Goal: Information Seeking & Learning: Learn about a topic

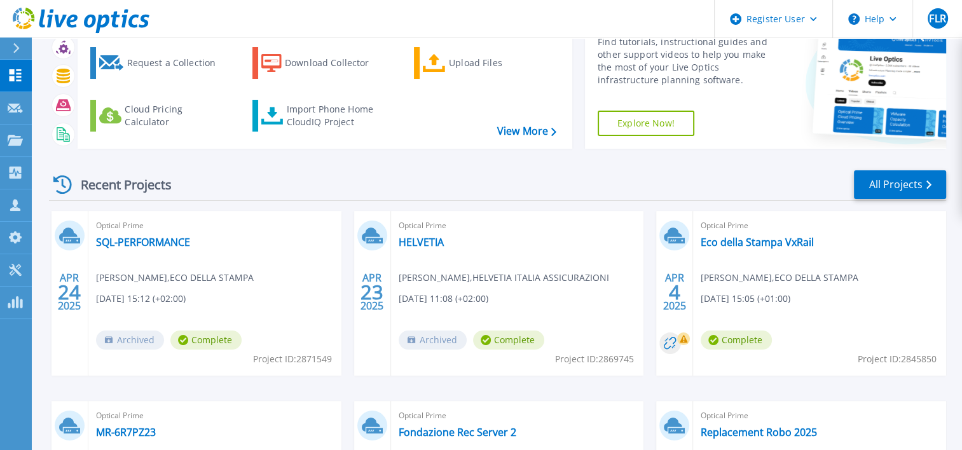
scroll to position [64, 0]
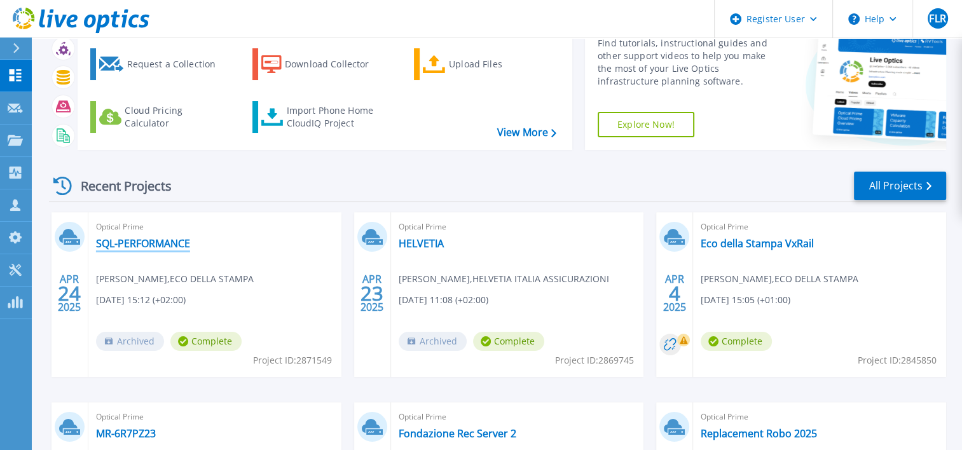
click at [160, 242] on link "SQL-PERFORMANCE" at bounding box center [143, 243] width 94 height 13
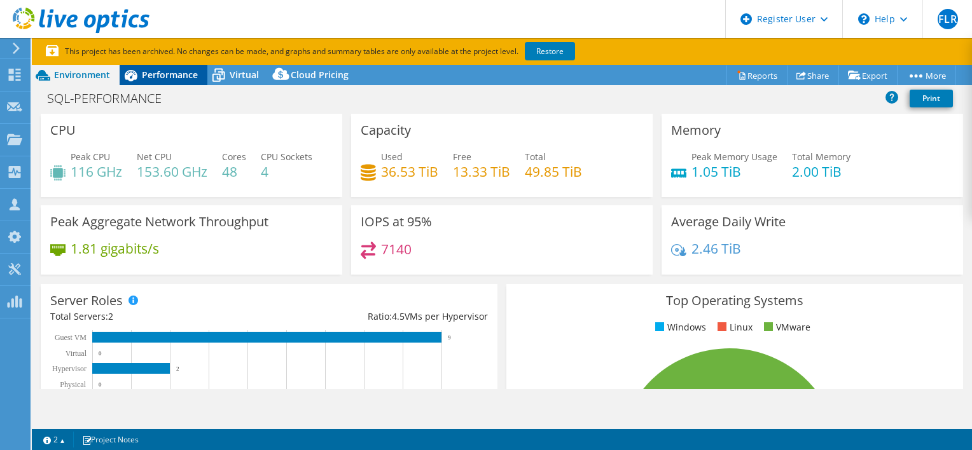
click at [162, 71] on span "Performance" at bounding box center [170, 75] width 56 height 12
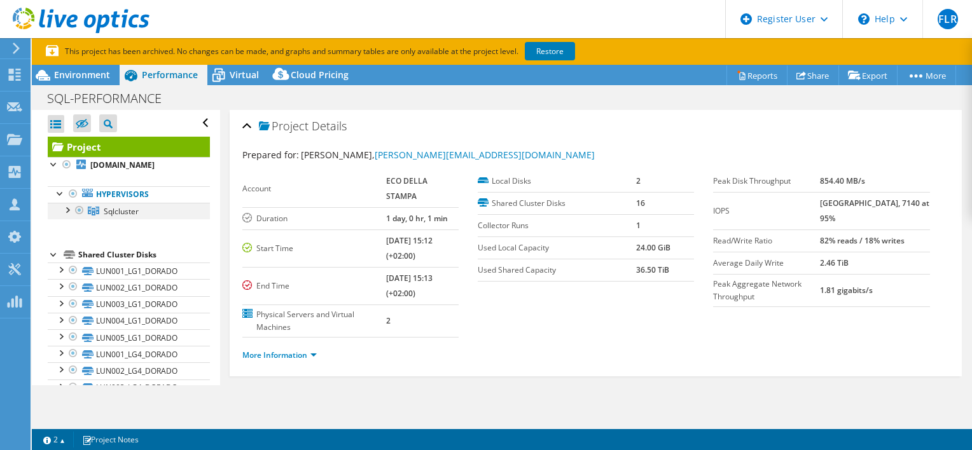
click at [67, 211] on div at bounding box center [66, 209] width 13 height 13
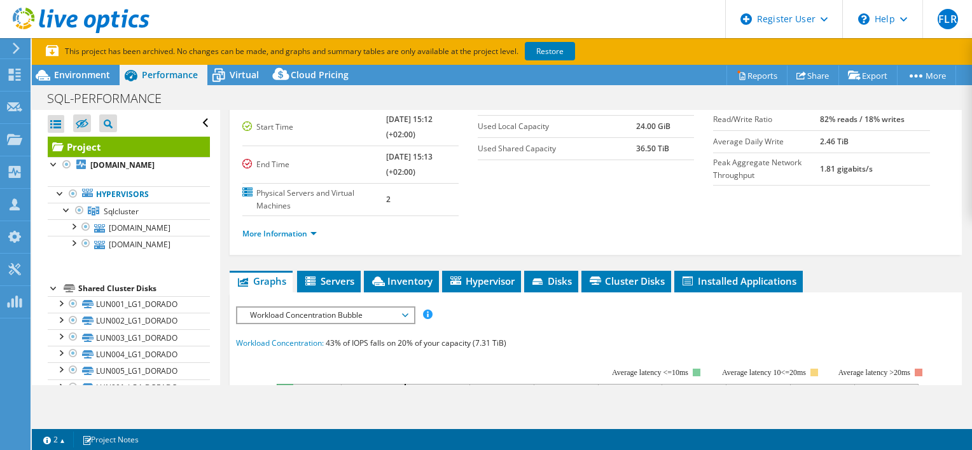
scroll to position [127, 0]
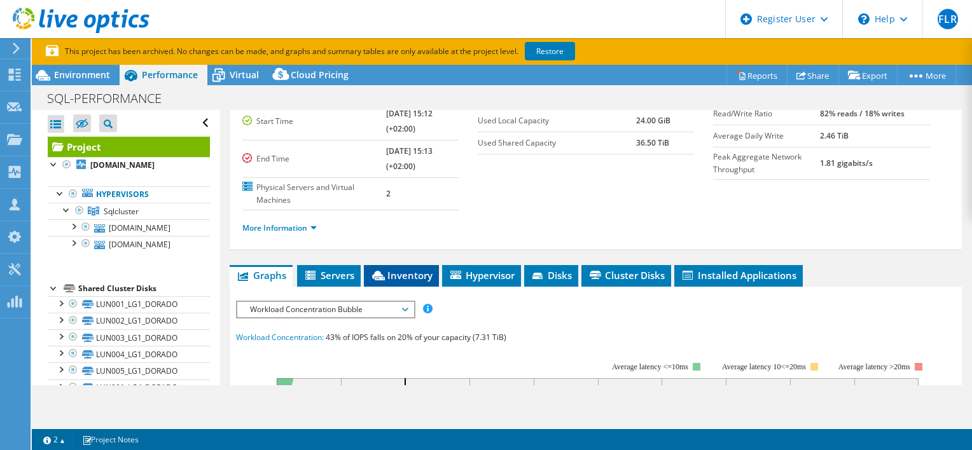
click at [408, 269] on span "Inventory" at bounding box center [401, 275] width 62 height 13
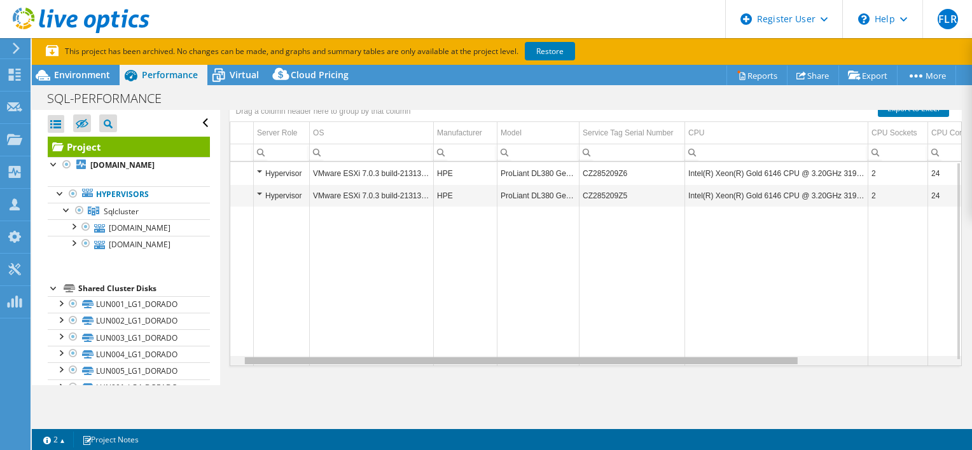
scroll to position [0, 0]
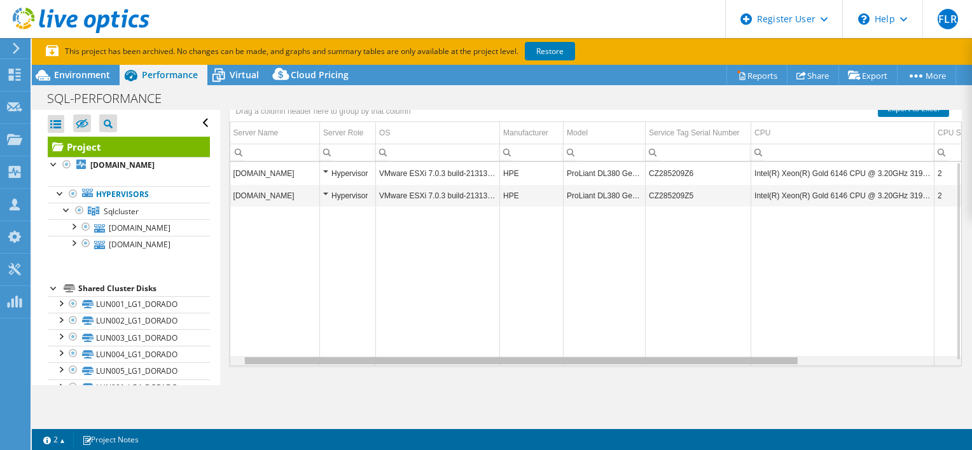
drag, startPoint x: 678, startPoint y: 343, endPoint x: 687, endPoint y: 332, distance: 14.9
click at [689, 335] on body "FLR Dell User [PERSON_NAME] [EMAIL_ADDRESS][PERSON_NAME][DOMAIN_NAME] Dell My P…" at bounding box center [486, 225] width 972 height 450
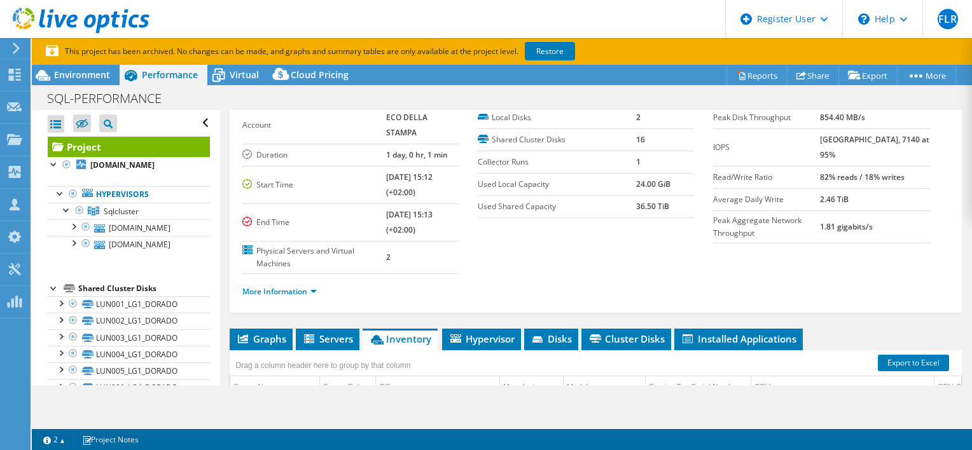
scroll to position [127, 0]
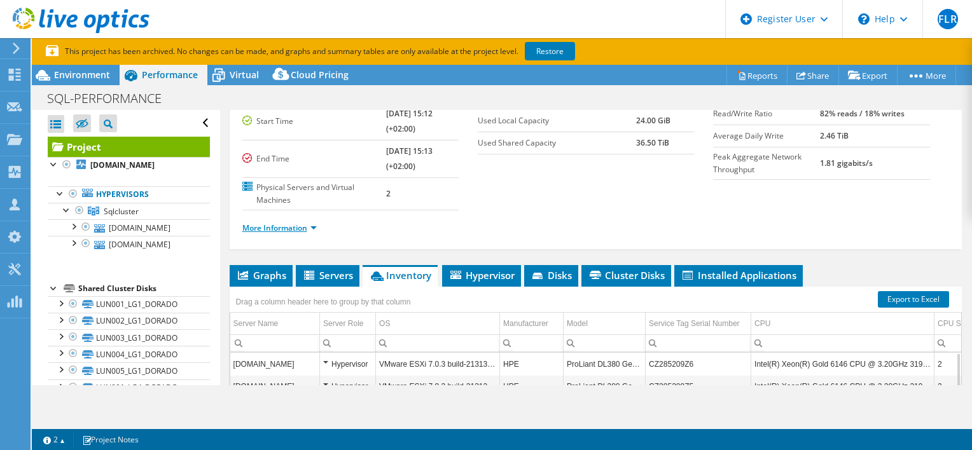
click at [309, 223] on link "More Information" at bounding box center [279, 228] width 74 height 11
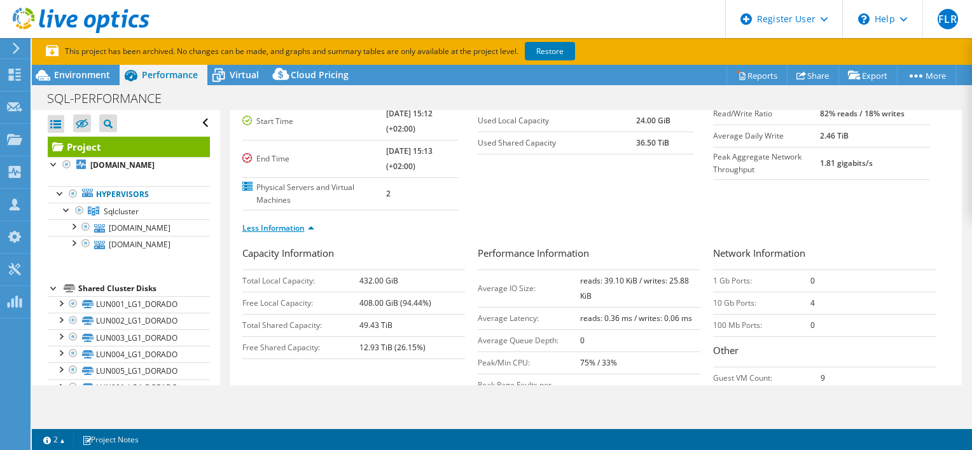
click at [297, 223] on link "Less Information" at bounding box center [278, 228] width 72 height 11
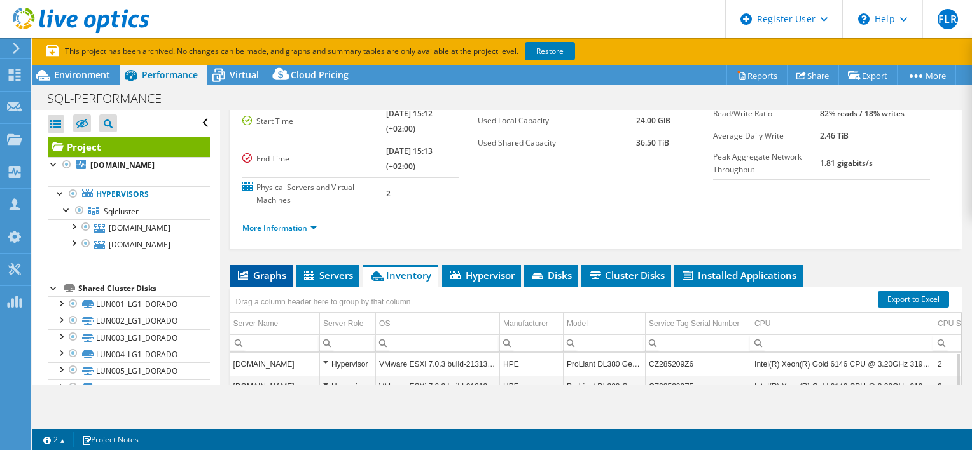
click at [253, 269] on span "Graphs" at bounding box center [261, 275] width 50 height 13
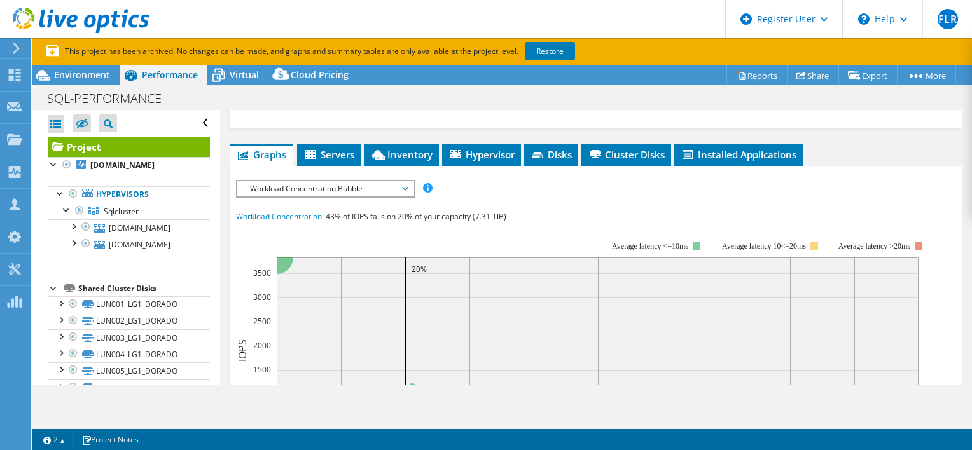
scroll to position [254, 0]
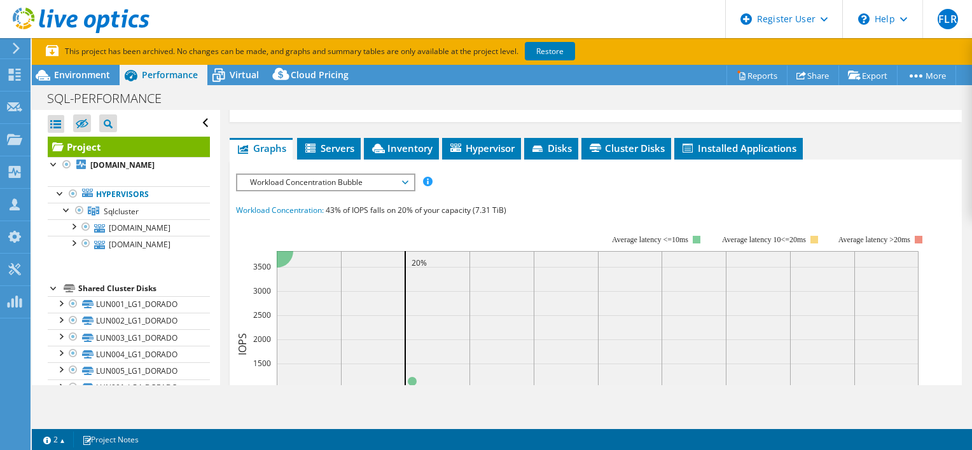
click at [404, 175] on span "Workload Concentration Bubble" at bounding box center [325, 182] width 163 height 15
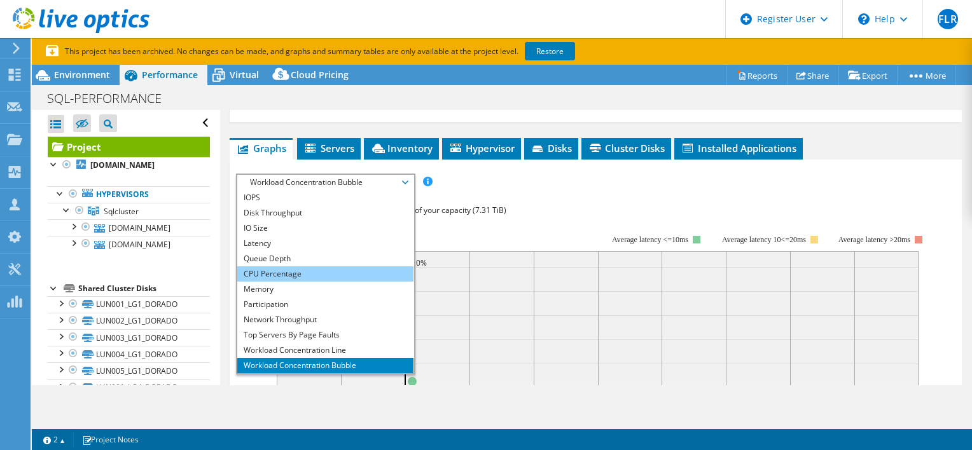
click at [349, 266] on li "CPU Percentage" at bounding box center [325, 273] width 176 height 15
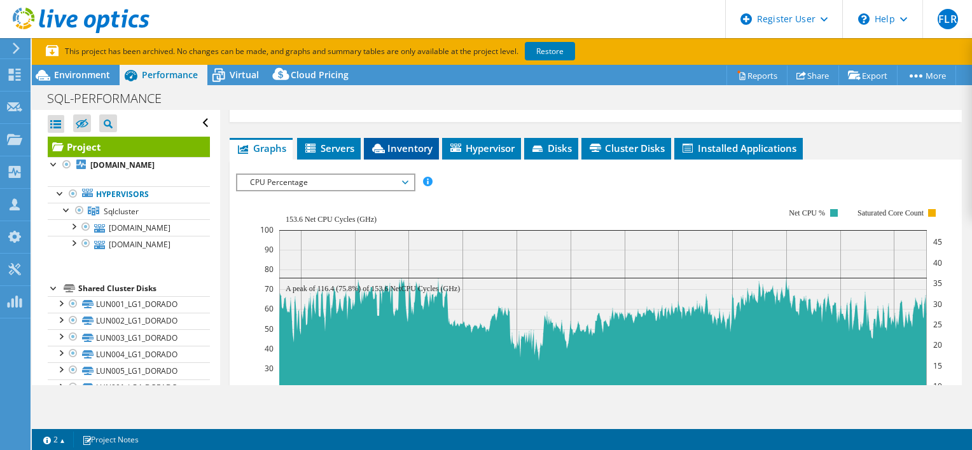
click at [418, 142] on span "Inventory" at bounding box center [401, 148] width 62 height 13
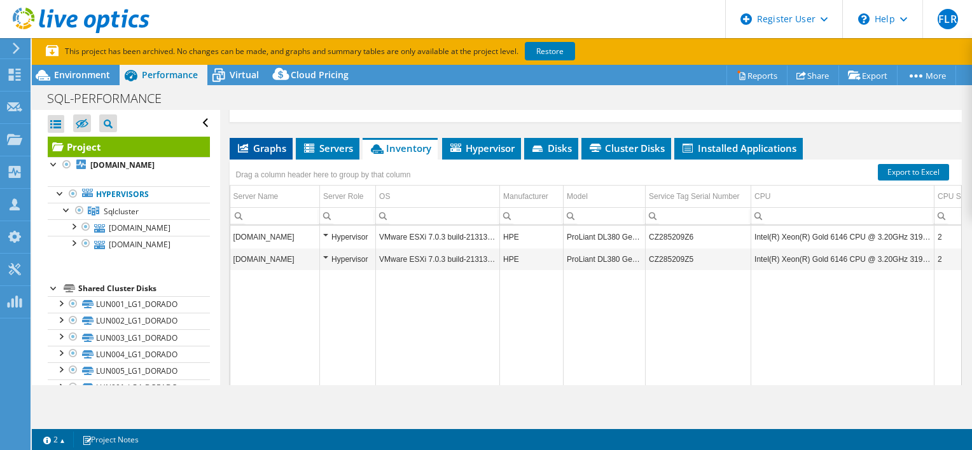
click at [262, 142] on span "Graphs" at bounding box center [261, 148] width 50 height 13
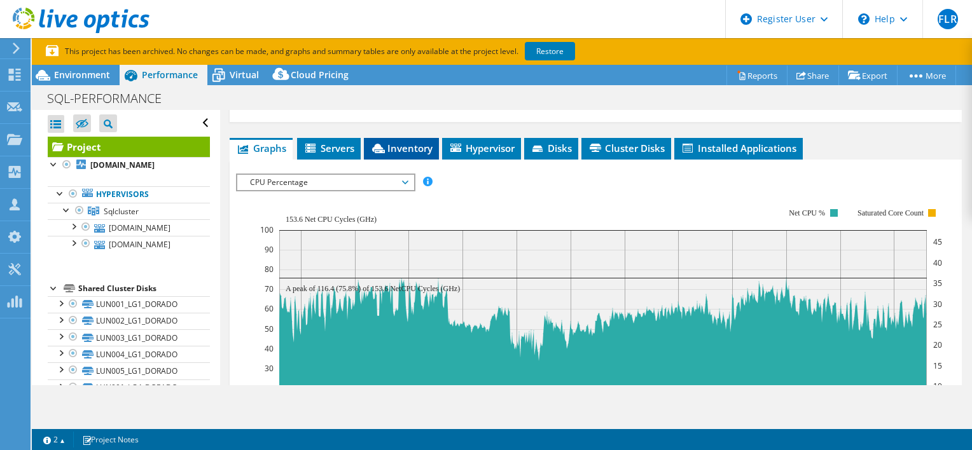
click at [411, 142] on span "Inventory" at bounding box center [401, 148] width 62 height 13
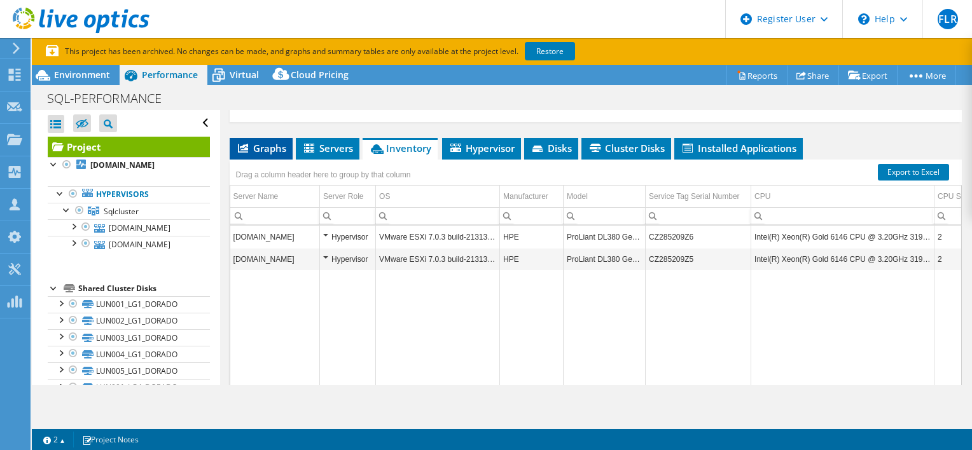
click at [272, 142] on span "Graphs" at bounding box center [261, 148] width 50 height 13
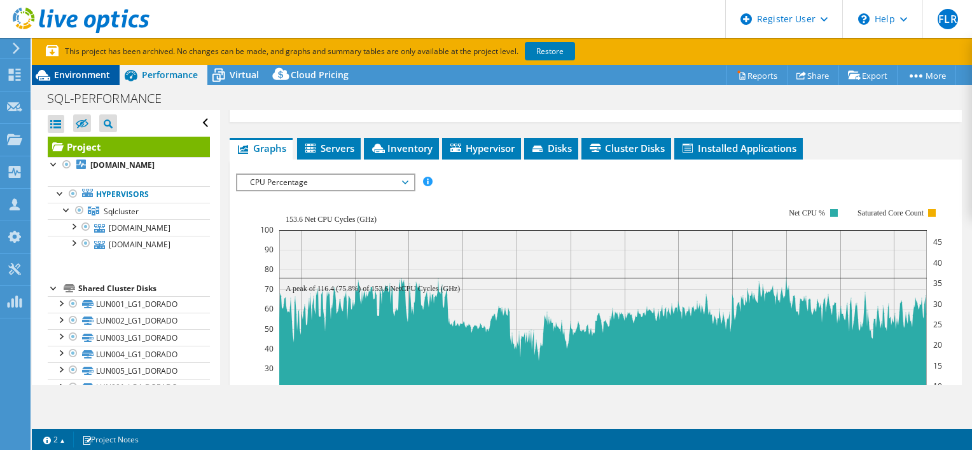
click at [73, 72] on span "Environment" at bounding box center [82, 75] width 56 height 12
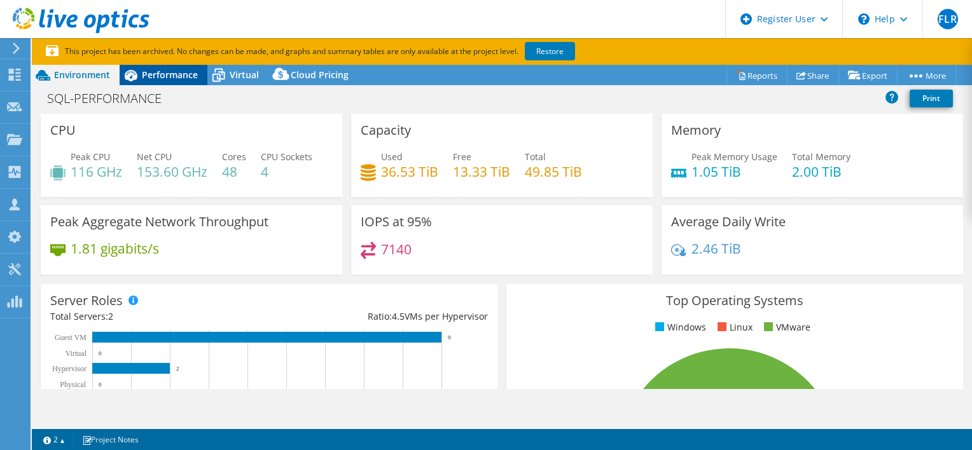
click at [186, 76] on span "Performance" at bounding box center [170, 75] width 56 height 12
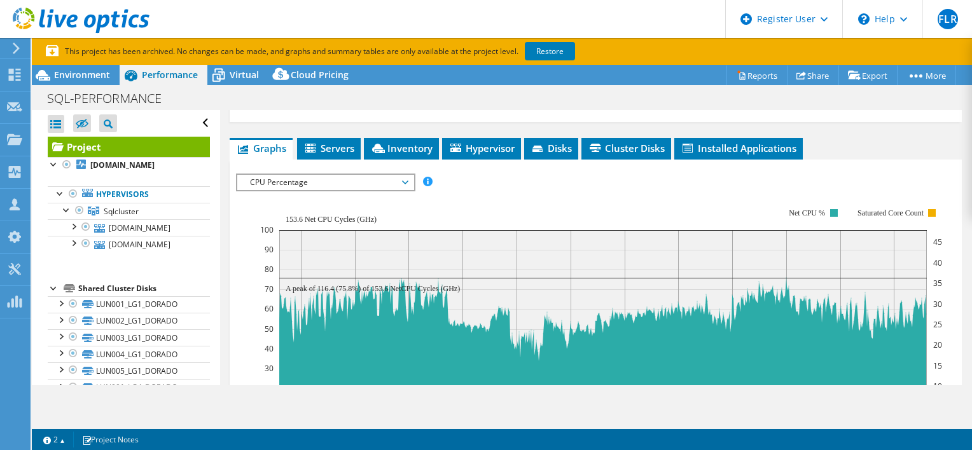
click at [407, 181] on icon at bounding box center [405, 183] width 6 height 4
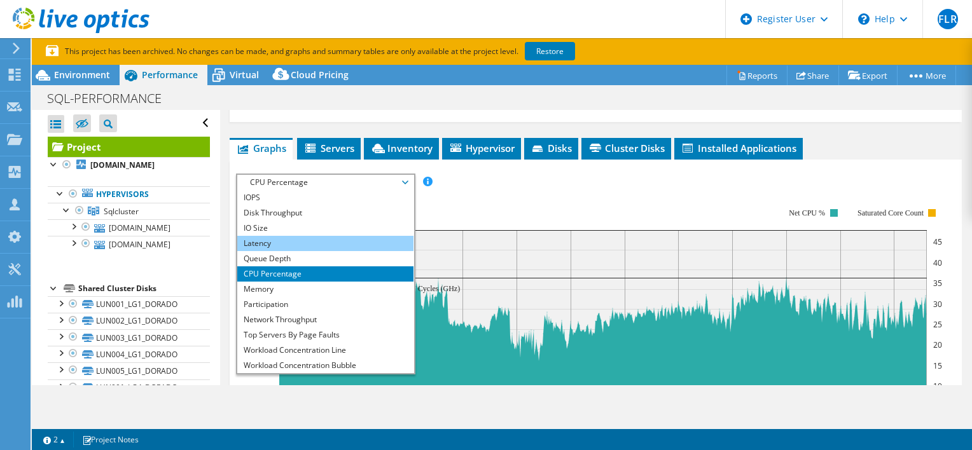
click at [284, 236] on li "Latency" at bounding box center [325, 243] width 176 height 15
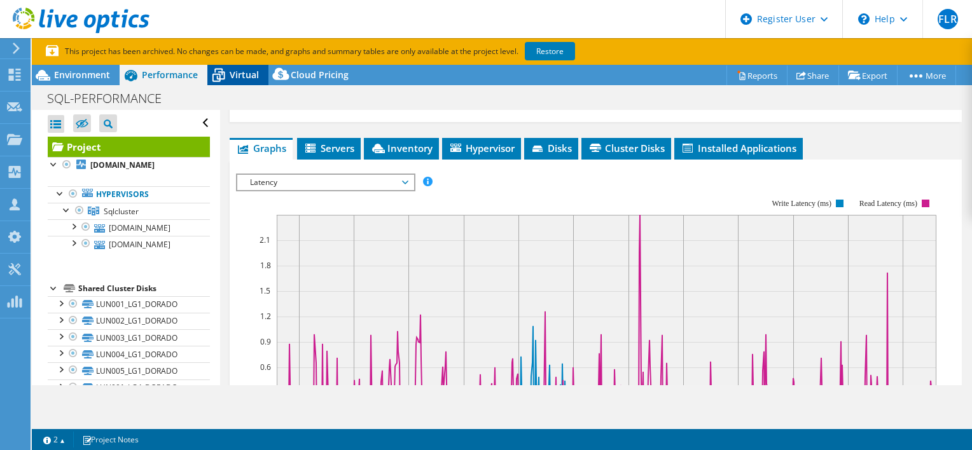
click at [251, 79] on span "Virtual" at bounding box center [244, 75] width 29 height 12
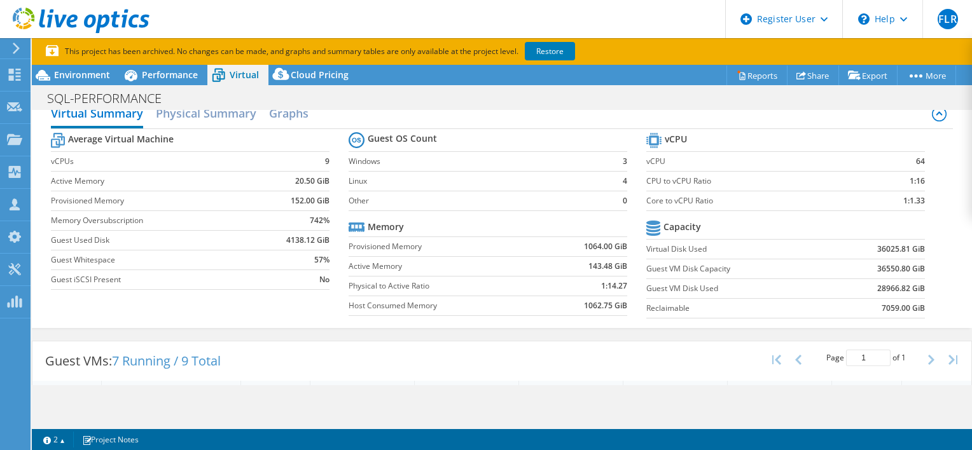
scroll to position [0, 0]
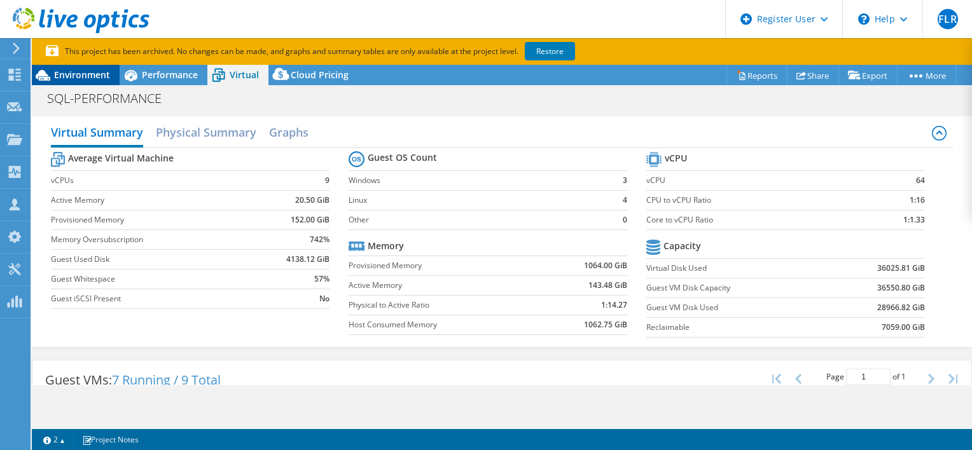
click at [71, 69] on span "Environment" at bounding box center [82, 75] width 56 height 12
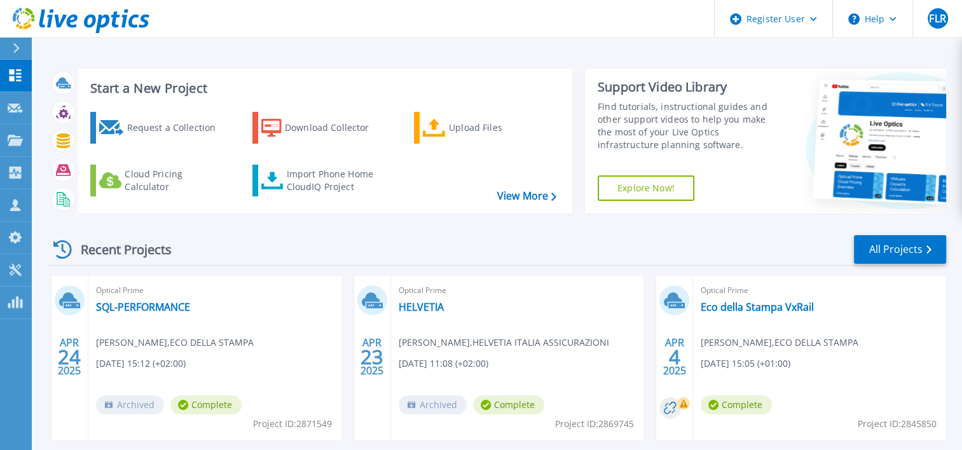
scroll to position [64, 0]
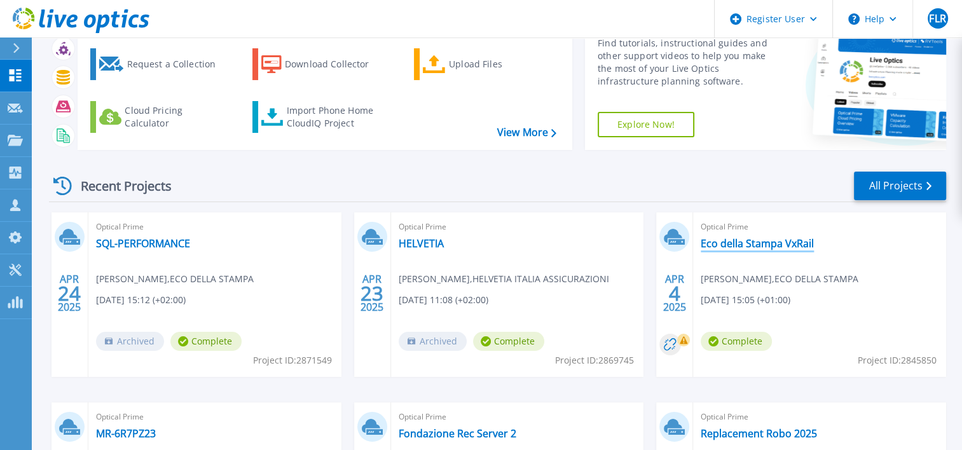
click at [745, 244] on link "Eco della Stampa VxRail" at bounding box center [757, 243] width 113 height 13
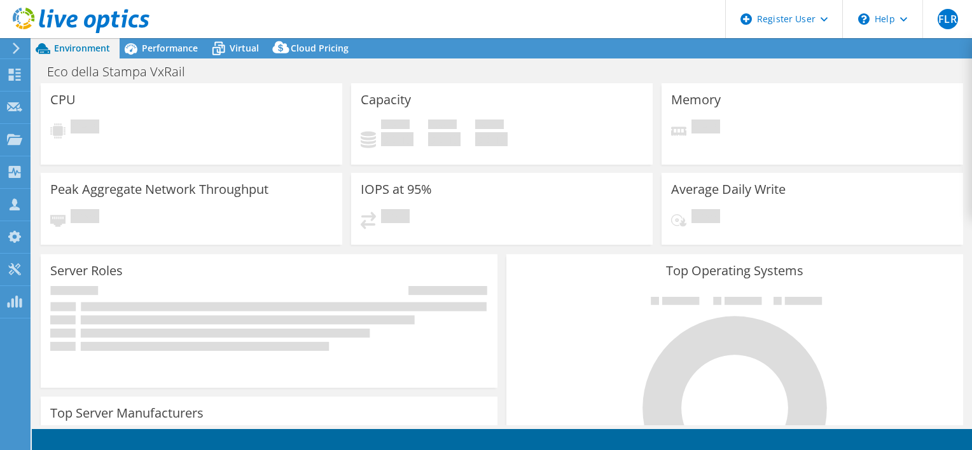
select select "USD"
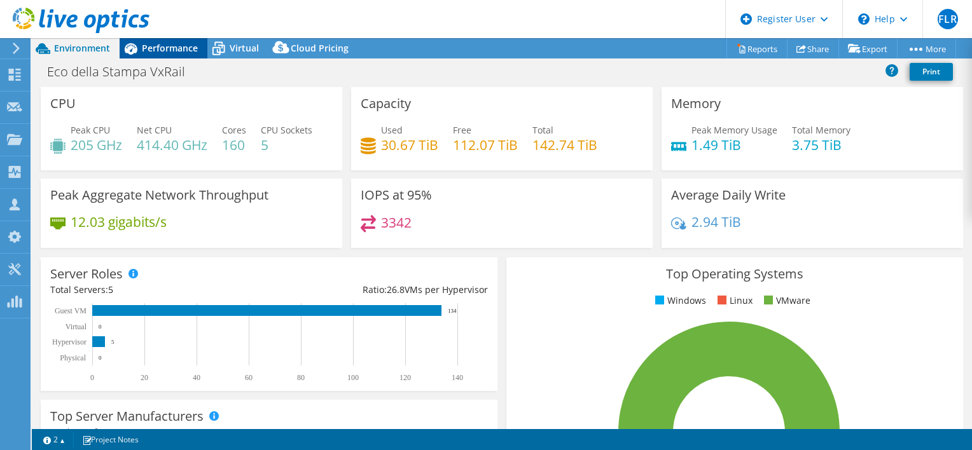
click at [191, 55] on div "Performance" at bounding box center [164, 48] width 88 height 20
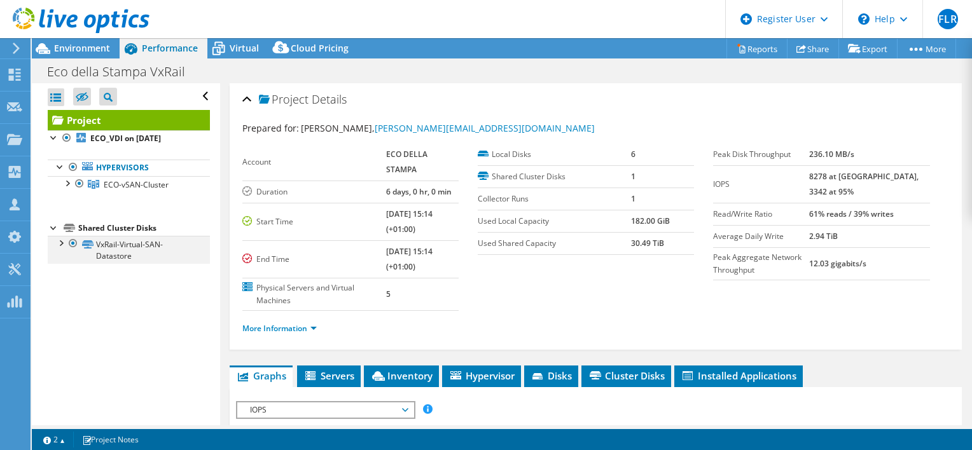
click at [56, 244] on div at bounding box center [60, 242] width 13 height 13
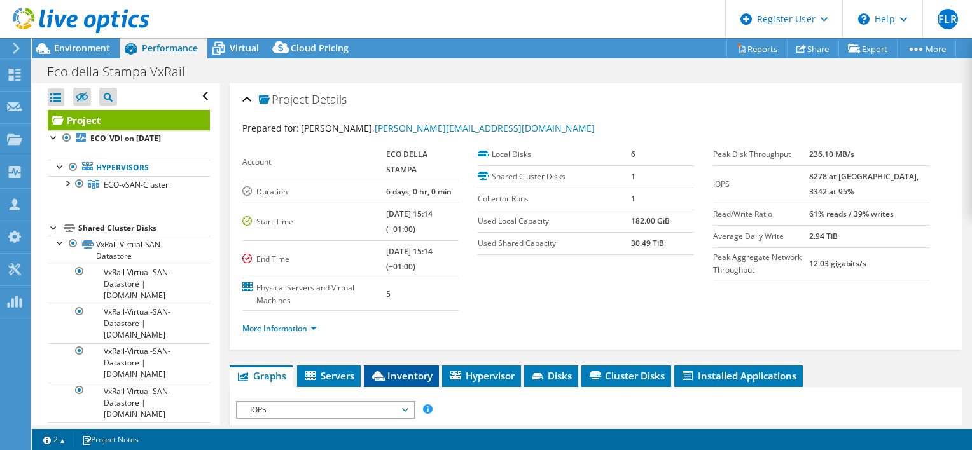
click at [417, 369] on span "Inventory" at bounding box center [401, 375] width 62 height 13
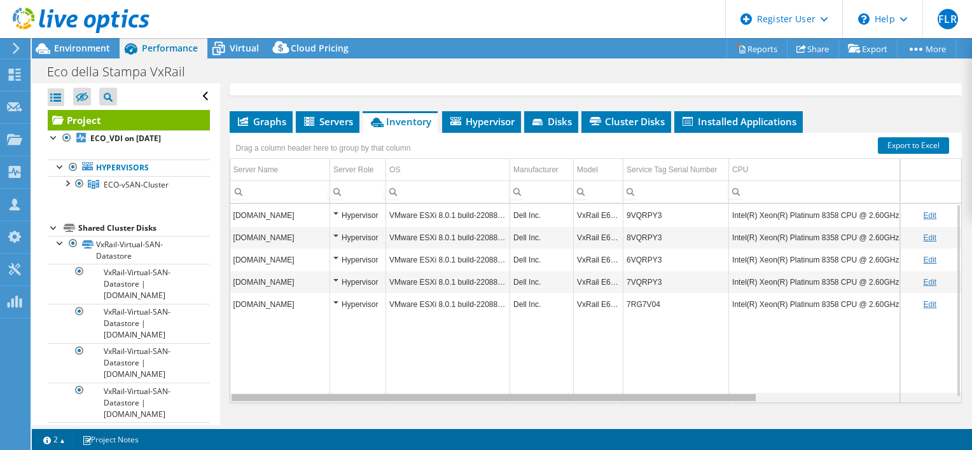
drag, startPoint x: 666, startPoint y: 380, endPoint x: 520, endPoint y: 366, distance: 146.9
click at [520, 366] on body "FLR Dell User [PERSON_NAME] [EMAIL_ADDRESS][PERSON_NAME][DOMAIN_NAME] Dell My P…" at bounding box center [486, 225] width 972 height 450
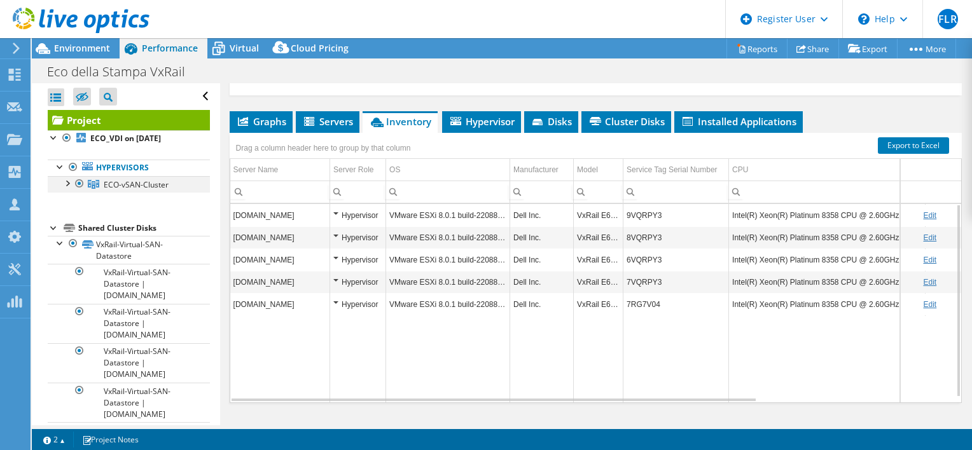
click at [68, 183] on div at bounding box center [66, 182] width 13 height 13
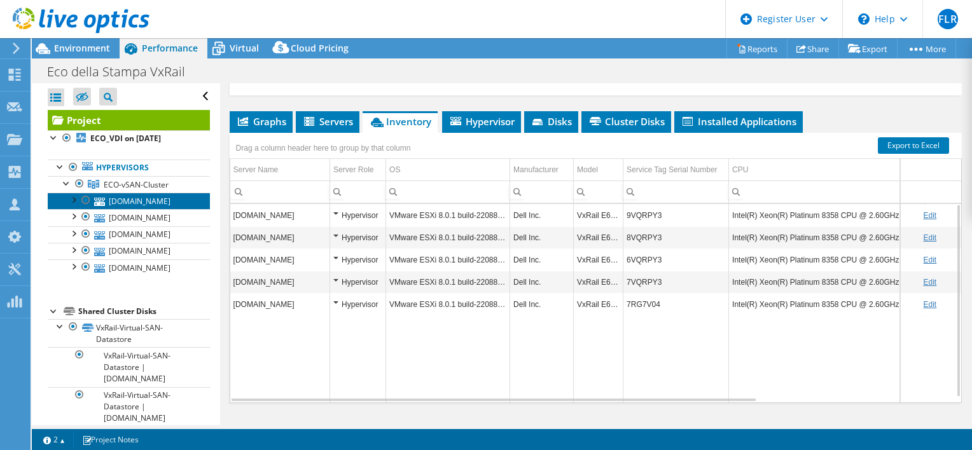
click at [138, 202] on link "[DOMAIN_NAME]" at bounding box center [129, 201] width 162 height 17
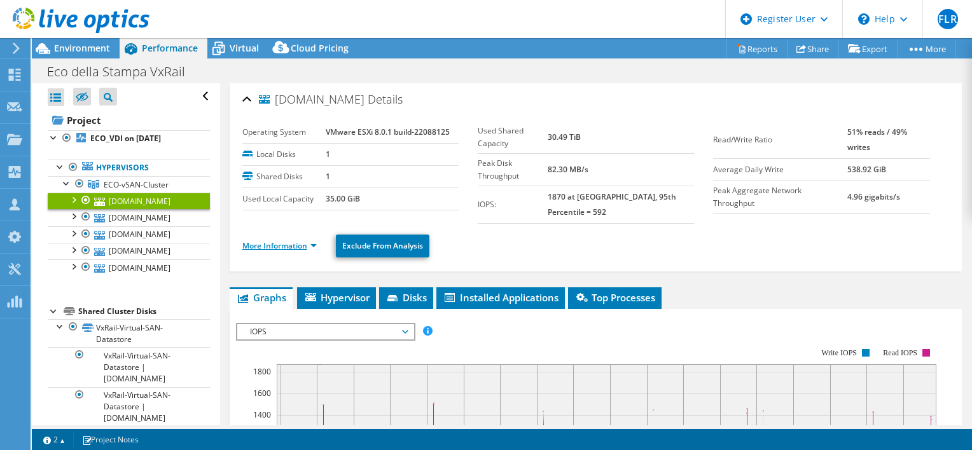
click at [302, 240] on link "More Information" at bounding box center [279, 245] width 74 height 11
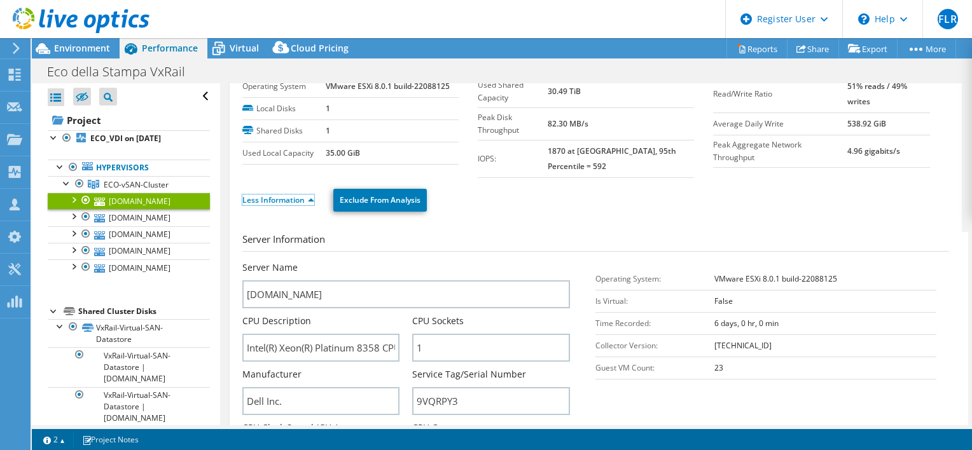
scroll to position [127, 0]
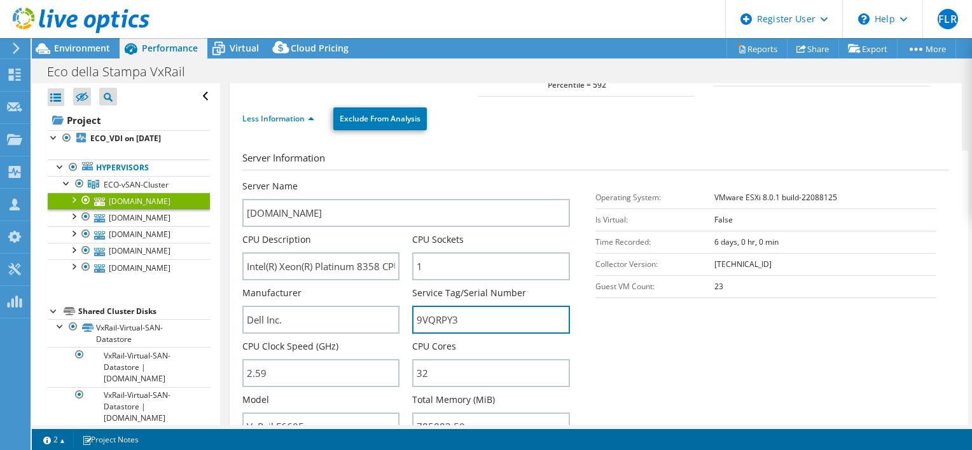
drag, startPoint x: 471, startPoint y: 308, endPoint x: 408, endPoint y: 305, distance: 63.0
click at [408, 180] on div "Server Name [DOMAIN_NAME] CPU Description Intel(R) Xeon(R) Platinum 8358 CPU @ …" at bounding box center [412, 180] width 341 height 0
